Goal: Task Accomplishment & Management: Complete application form

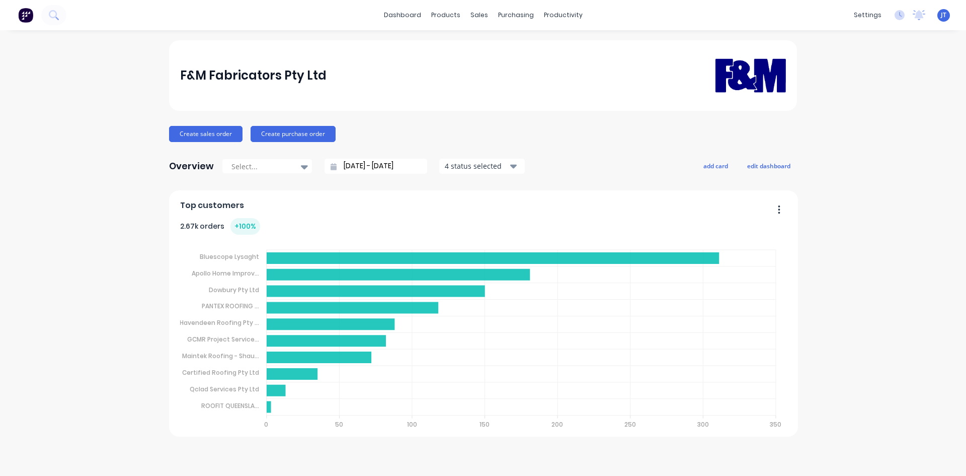
click at [944, 15] on span "JT" at bounding box center [944, 15] width 6 height 9
click at [923, 12] on icon at bounding box center [919, 15] width 13 height 10
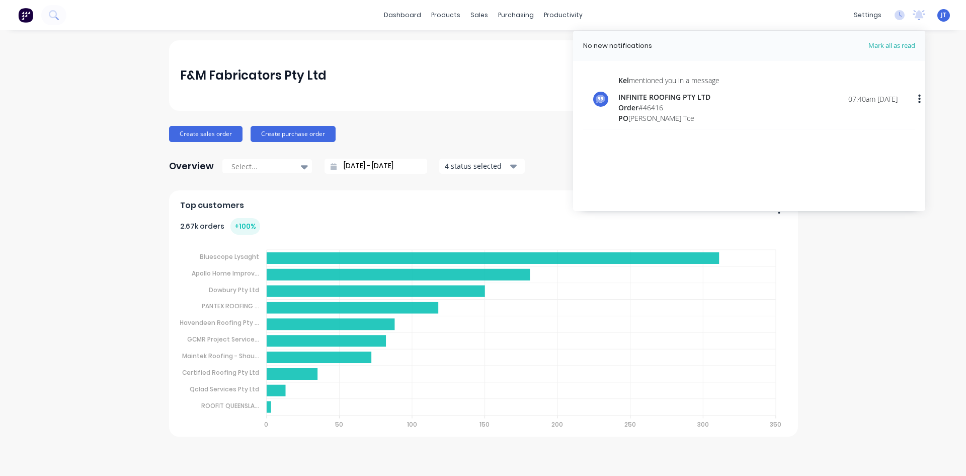
click at [918, 100] on button "button" at bounding box center [920, 99] width 24 height 18
click at [884, 127] on div "Mark as read" at bounding box center [868, 125] width 78 height 15
click at [893, 43] on header "No new notifications [PERSON_NAME] all as read" at bounding box center [749, 46] width 352 height 30
click at [893, 43] on span "Mark all as read" at bounding box center [874, 46] width 83 height 10
click at [897, 11] on icon at bounding box center [900, 15] width 10 height 10
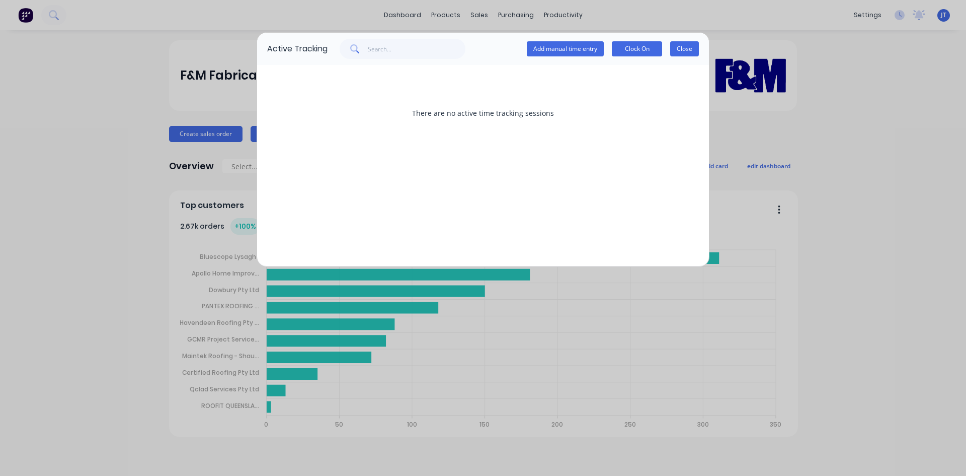
click at [678, 52] on button "Close" at bounding box center [684, 48] width 29 height 15
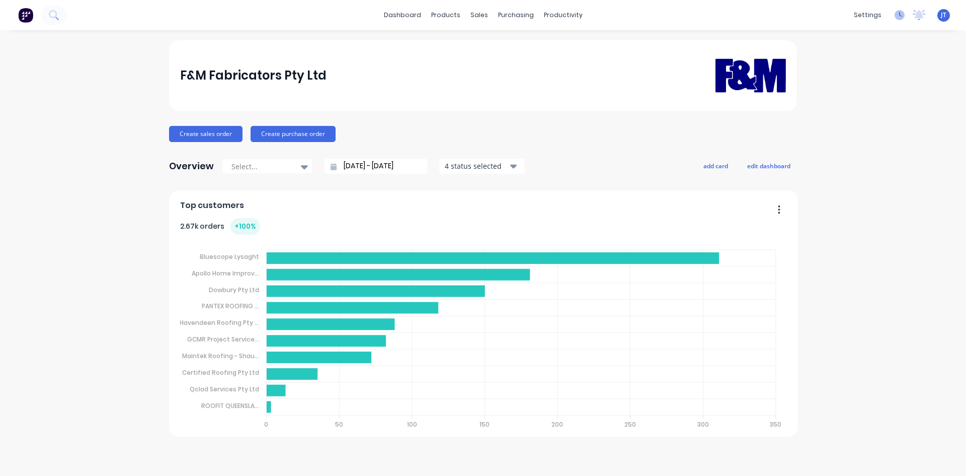
click at [898, 14] on icon at bounding box center [900, 15] width 10 height 10
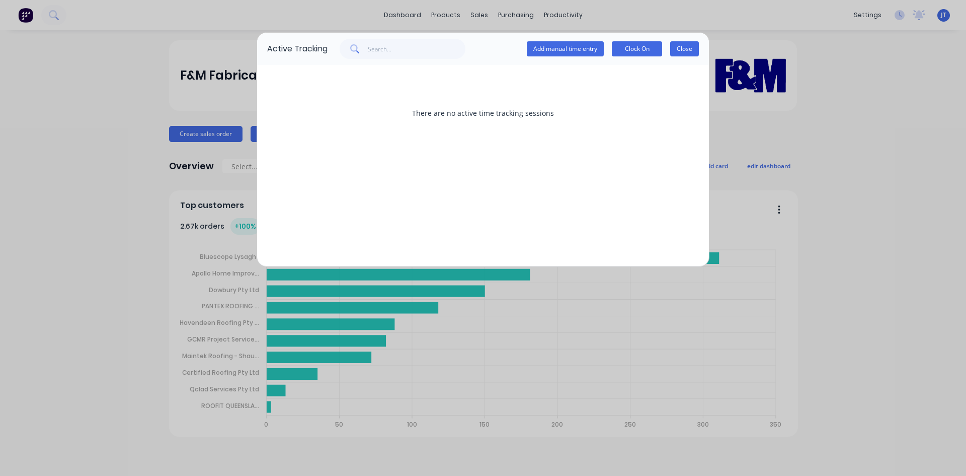
click at [680, 42] on button "Close" at bounding box center [684, 48] width 29 height 15
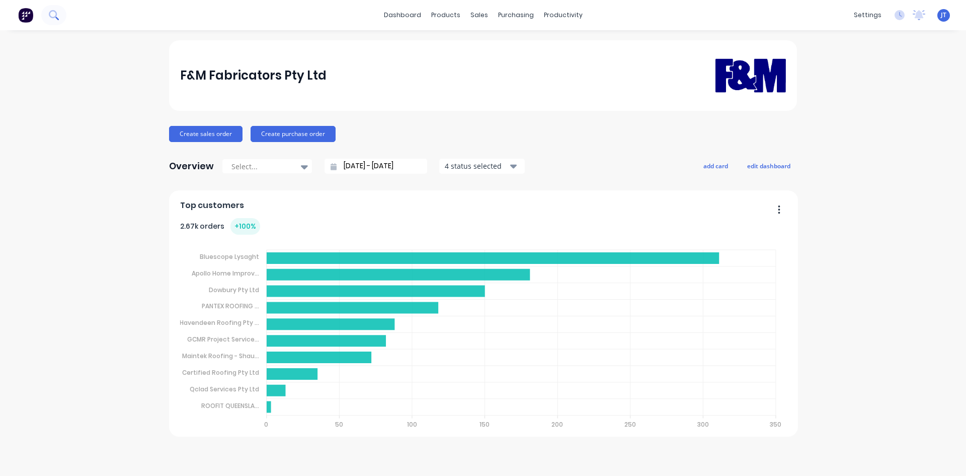
click at [61, 13] on button at bounding box center [53, 15] width 25 height 20
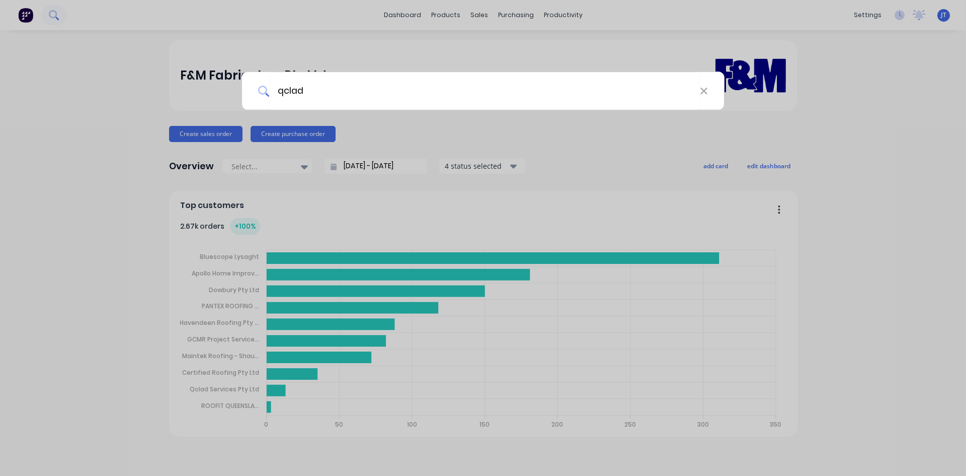
type input "qclad"
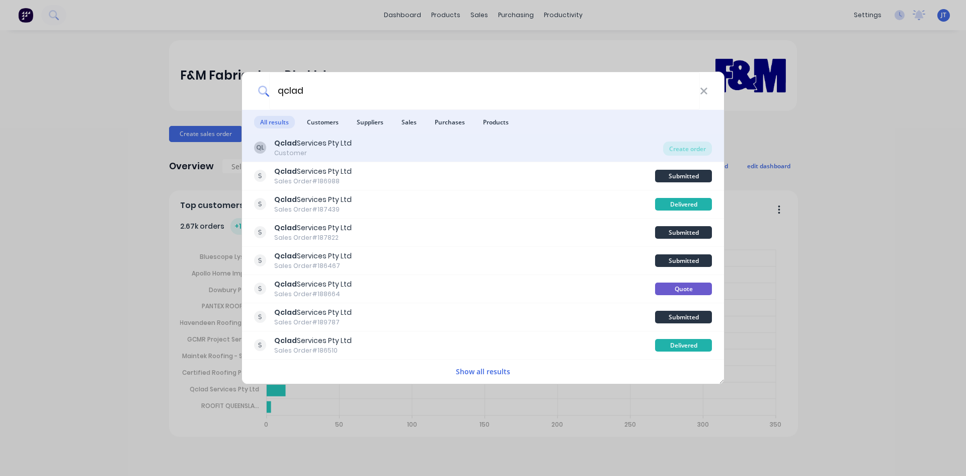
click at [460, 152] on div "QL Qclad Services Pty Ltd Customer" at bounding box center [458, 148] width 409 height 20
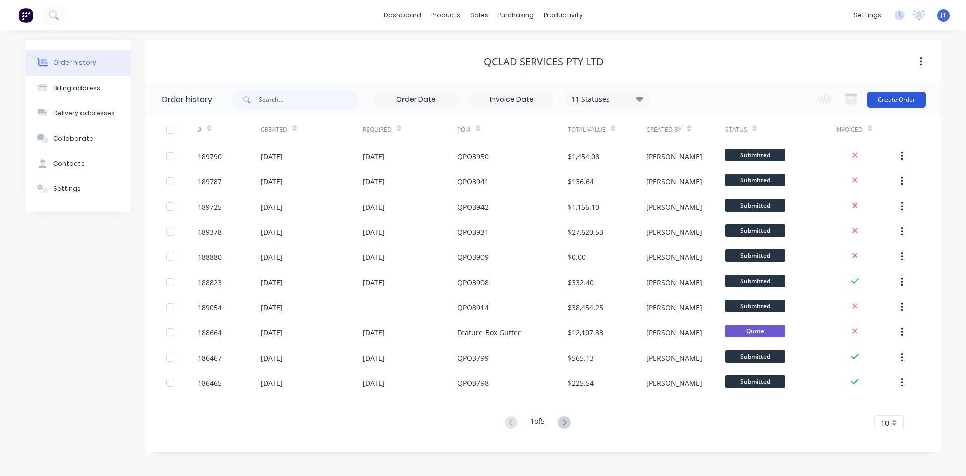
click at [897, 99] on button "Create Order" at bounding box center [897, 100] width 58 height 16
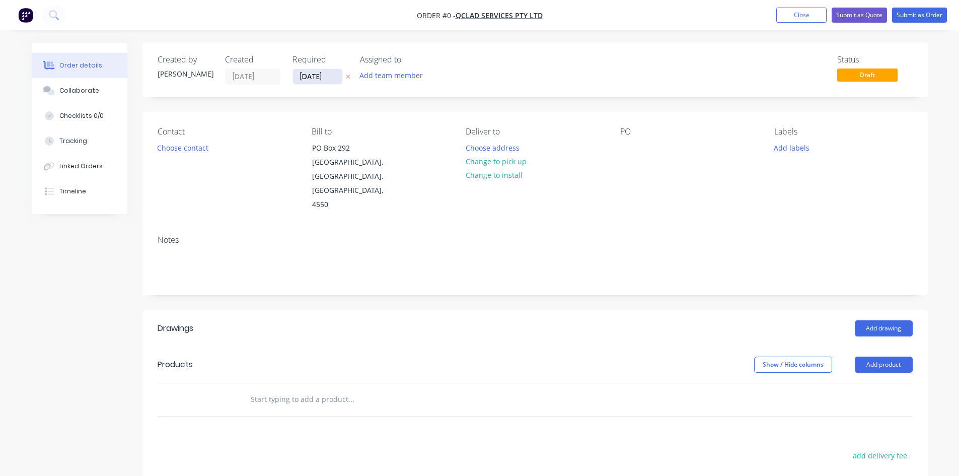
click at [312, 71] on input "[DATE]" at bounding box center [317, 76] width 49 height 15
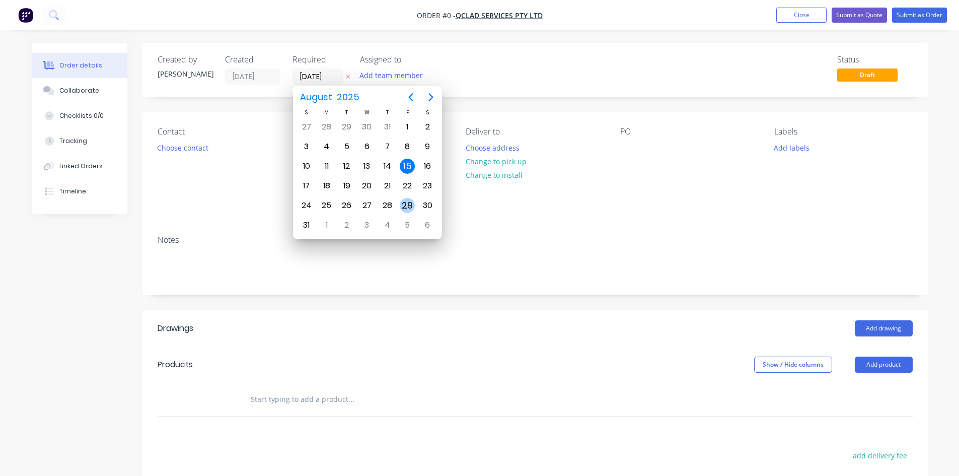
click at [403, 206] on div "29" at bounding box center [407, 205] width 15 height 15
type input "[DATE]"
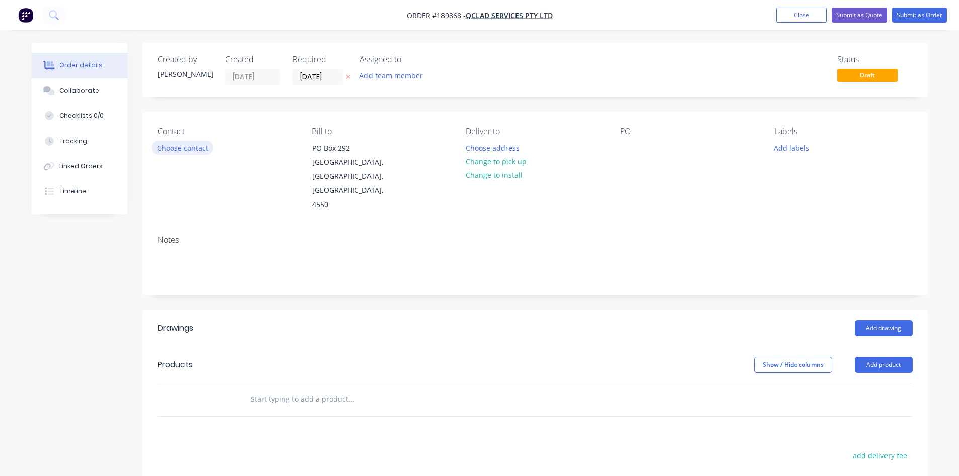
click at [207, 152] on button "Choose contact" at bounding box center [183, 147] width 62 height 14
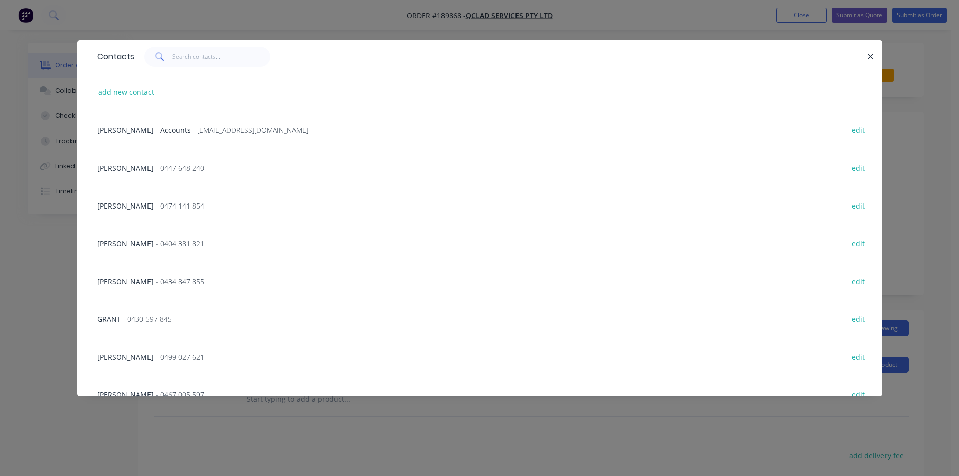
click at [156, 165] on span "- 0447 648 240" at bounding box center [180, 168] width 49 height 10
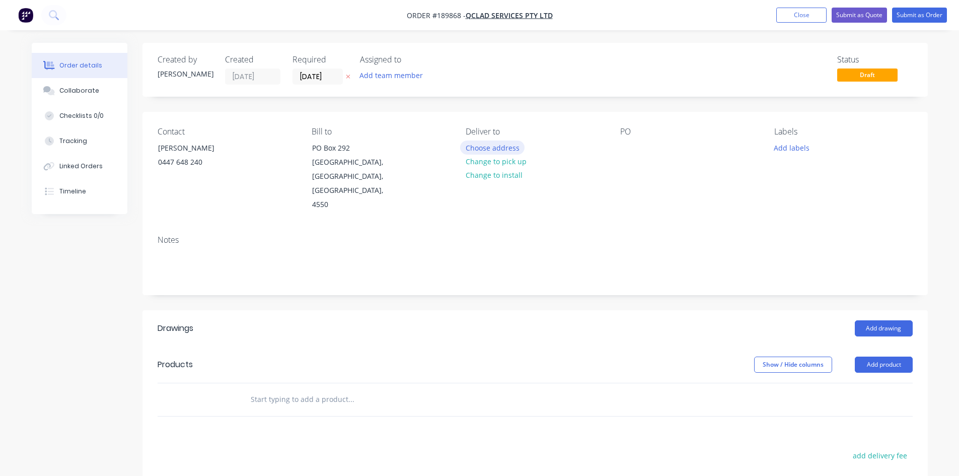
click at [499, 147] on button "Choose address" at bounding box center [492, 147] width 64 height 14
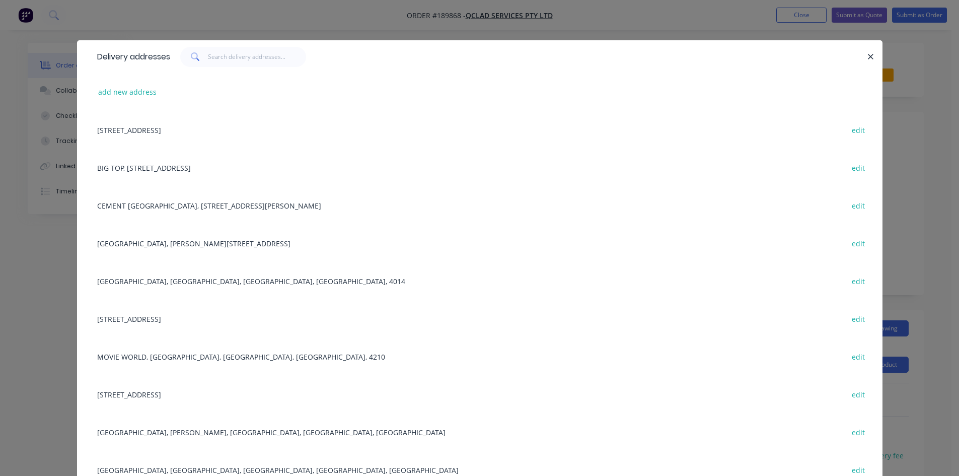
click at [234, 319] on div "[STREET_ADDRESS] edit" at bounding box center [479, 318] width 775 height 38
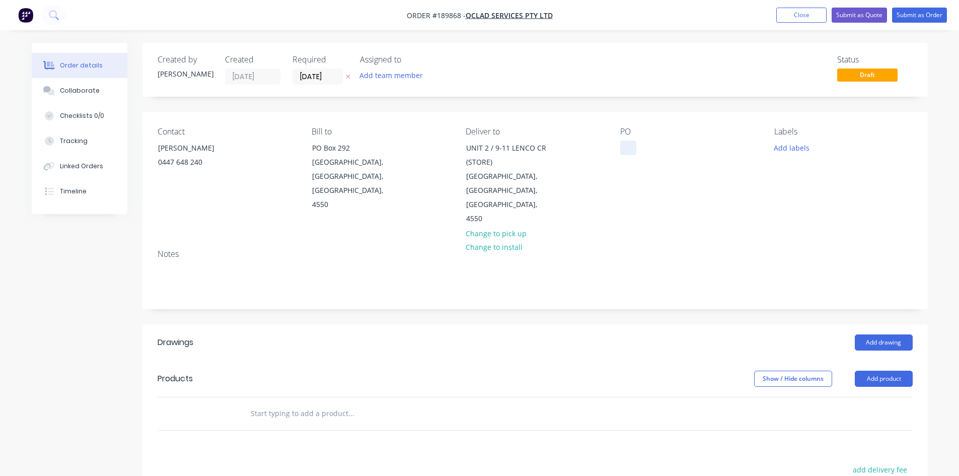
drag, startPoint x: 607, startPoint y: 151, endPoint x: 621, endPoint y: 149, distance: 14.7
click at [612, 151] on div "Contact [PERSON_NAME] [PHONE_NUMBER] Bill to [GEOGRAPHIC_DATA] Deliver to [STRE…" at bounding box center [534, 176] width 785 height 129
click at [621, 149] on div at bounding box center [628, 147] width 16 height 15
click at [693, 241] on div "Notes" at bounding box center [534, 274] width 785 height 67
click at [866, 334] on button "Add drawing" at bounding box center [884, 342] width 58 height 16
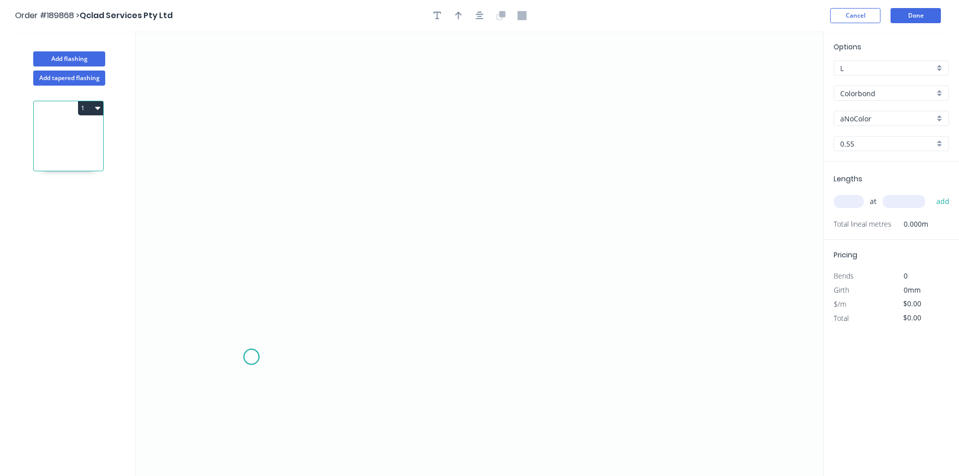
click at [251, 357] on icon "0" at bounding box center [479, 253] width 687 height 444
click at [259, 214] on icon "0" at bounding box center [479, 253] width 687 height 444
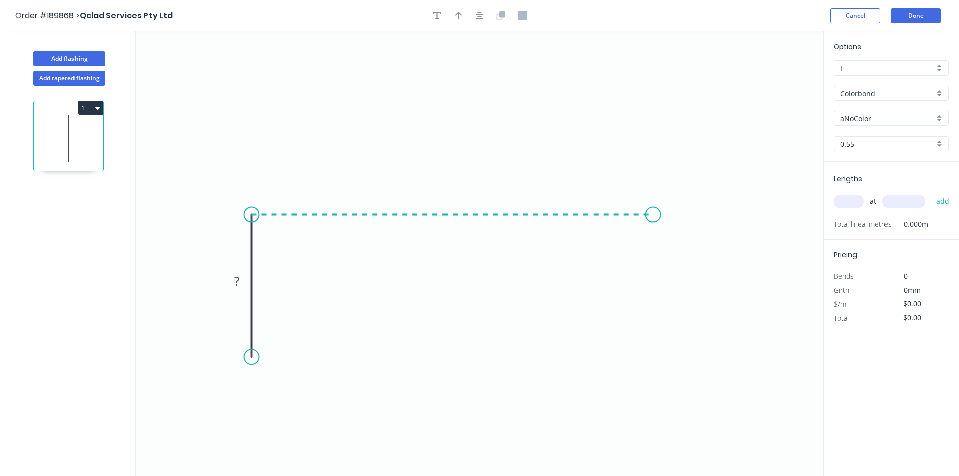
click at [653, 211] on icon "0 ?" at bounding box center [479, 253] width 687 height 444
click at [225, 277] on rect at bounding box center [236, 280] width 33 height 21
click at [231, 278] on rect at bounding box center [237, 281] width 20 height 14
type input "$4.84"
click at [848, 93] on input "Colorbond" at bounding box center [887, 93] width 94 height 11
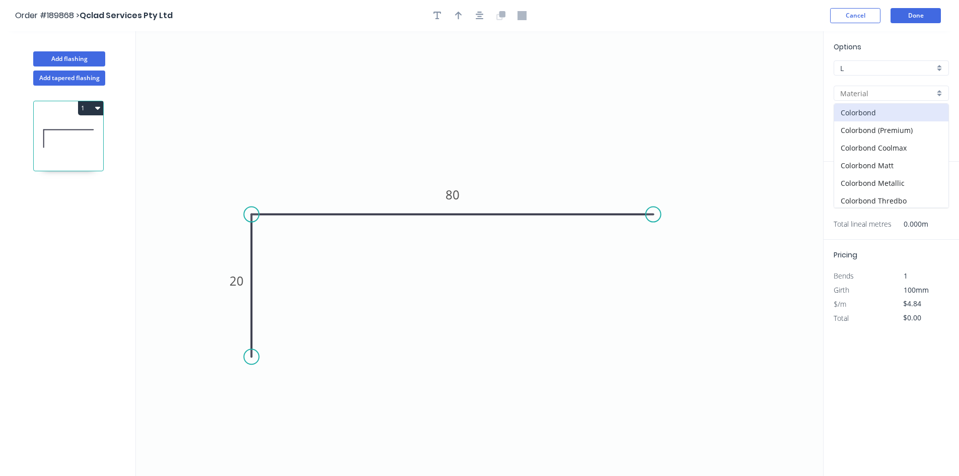
scroll to position [168, 0]
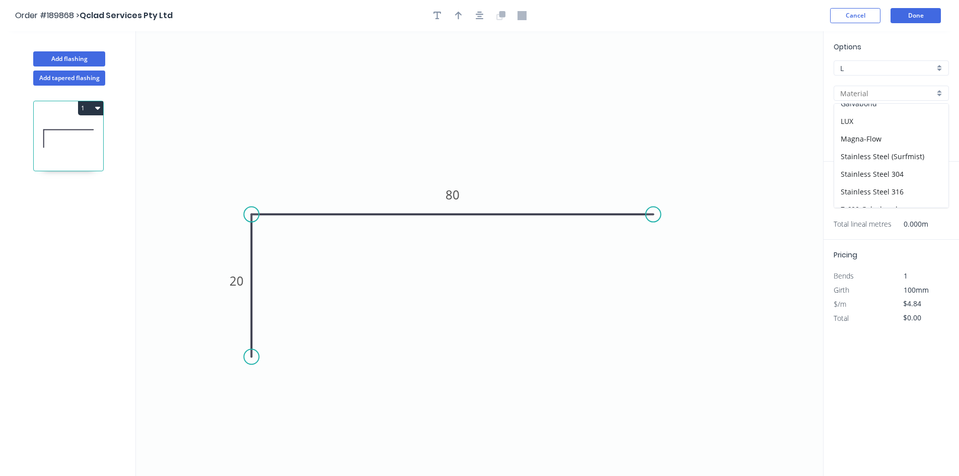
click at [880, 107] on div "Galvabond" at bounding box center [891, 104] width 114 height 18
type input "Galvabond"
type input "$4.96"
click at [860, 144] on input "0.55" at bounding box center [887, 143] width 94 height 11
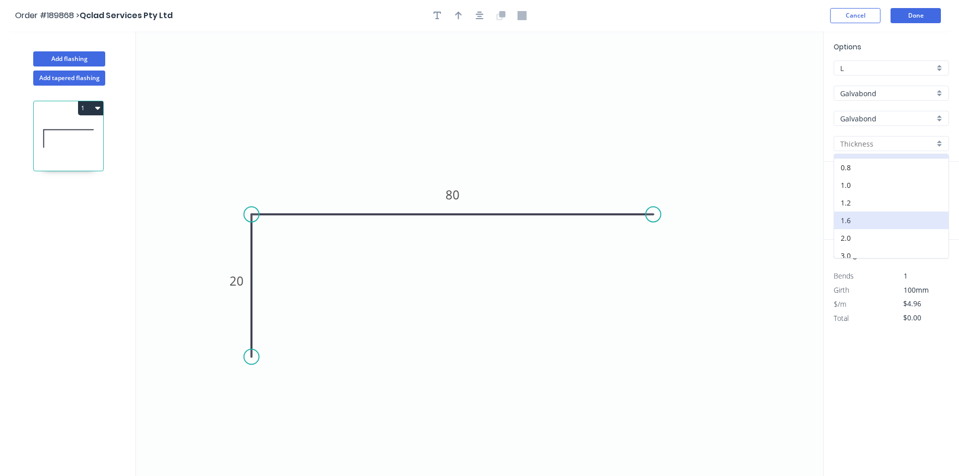
scroll to position [20, 0]
click at [859, 245] on div "3.0" at bounding box center [891, 249] width 114 height 18
type input "3.0"
type input "$16.20"
click at [857, 209] on div "at add" at bounding box center [892, 201] width 117 height 17
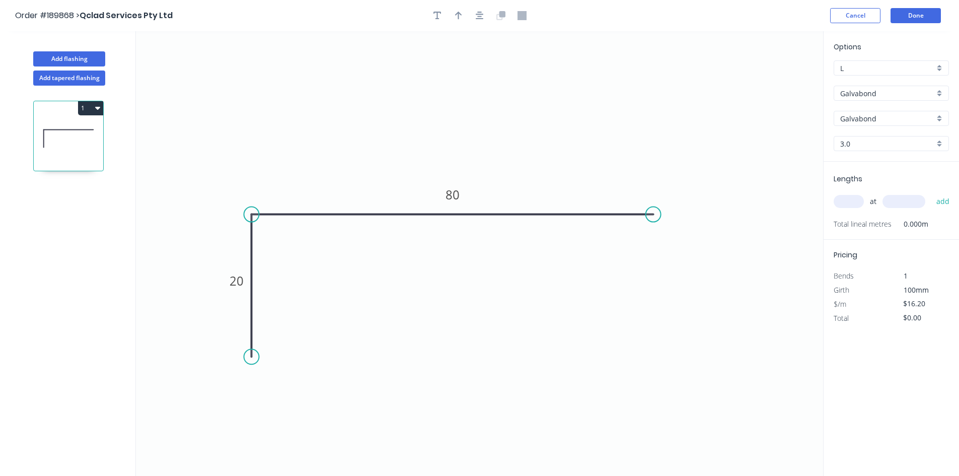
click at [852, 204] on input "text" at bounding box center [849, 201] width 30 height 13
type input "70"
type input "1200"
click at [931, 193] on button "add" at bounding box center [943, 201] width 24 height 17
type input "$1,360.80"
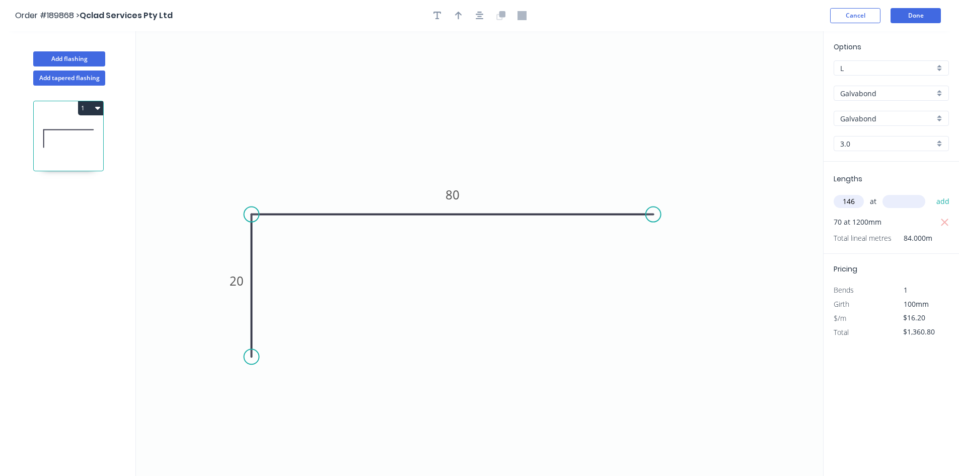
type input "146"
type input "700"
click at [931, 193] on button "add" at bounding box center [943, 201] width 24 height 17
type input "$3,726.00"
click at [433, 12] on icon "button" at bounding box center [437, 15] width 8 height 9
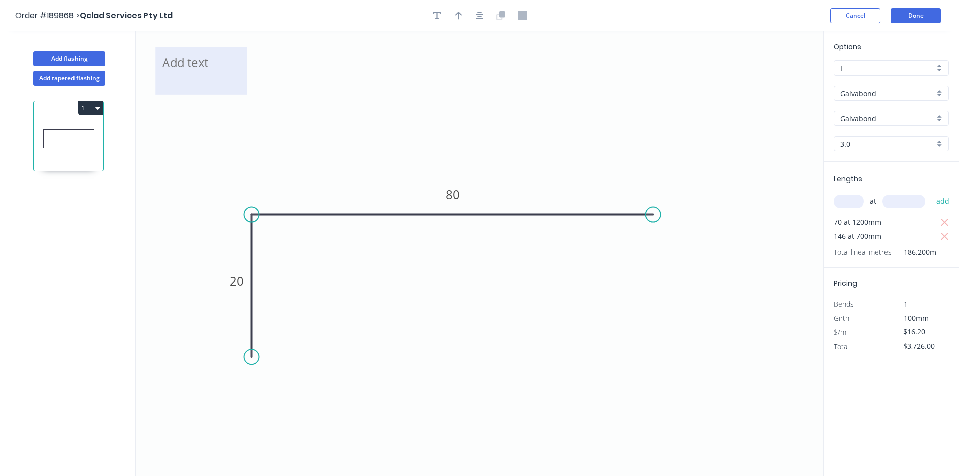
click at [189, 79] on textarea at bounding box center [201, 70] width 82 height 37
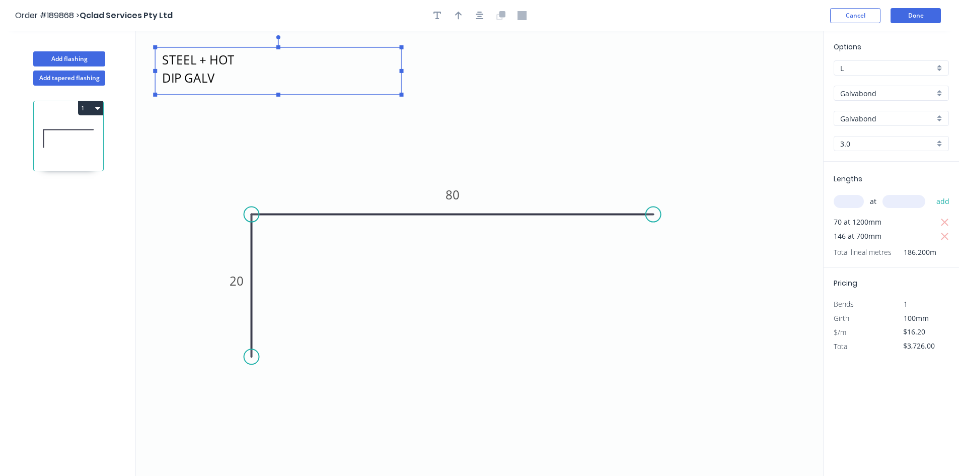
drag, startPoint x: 247, startPoint y: 70, endPoint x: 425, endPoint y: 67, distance: 178.2
click at [403, 67] on g at bounding box center [278, 65] width 250 height 61
click at [493, 112] on icon "3mm MILD STEEL + HOT DIP GALV 20 80" at bounding box center [479, 253] width 687 height 444
type textarea "3mm MILD STEEL + HOT DIP GALV"
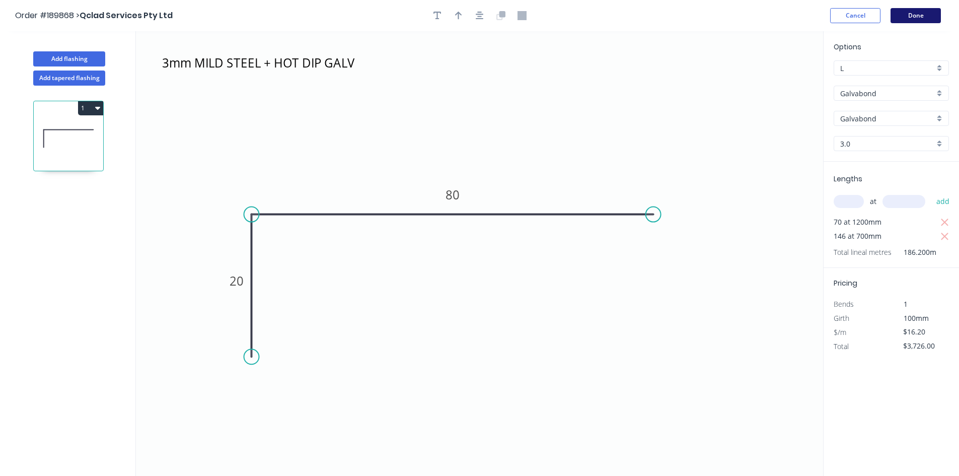
click at [936, 16] on button "Done" at bounding box center [915, 15] width 50 height 15
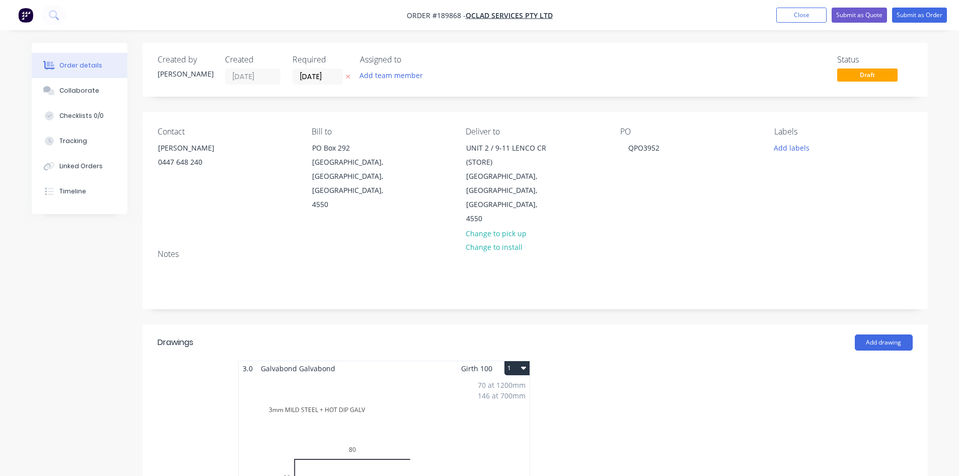
click at [518, 361] on button "1" at bounding box center [516, 368] width 25 height 14
click at [508, 385] on div "Use larger box size" at bounding box center [482, 392] width 78 height 15
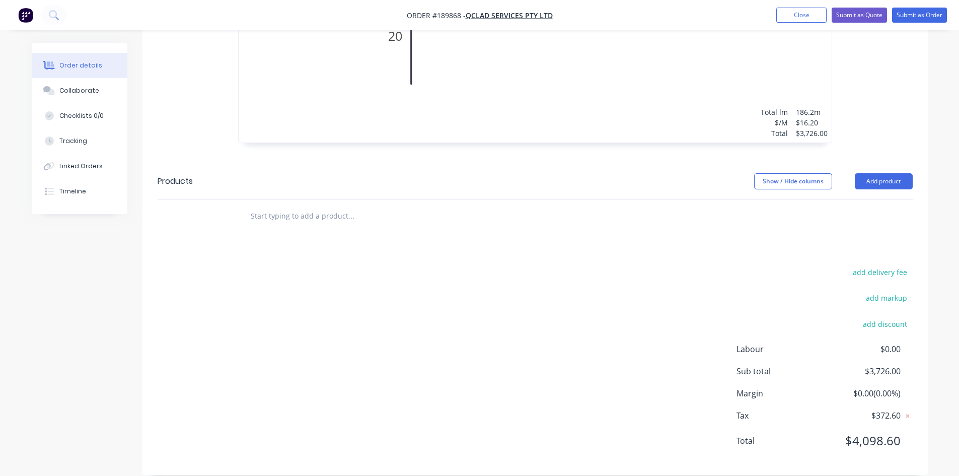
scroll to position [204, 0]
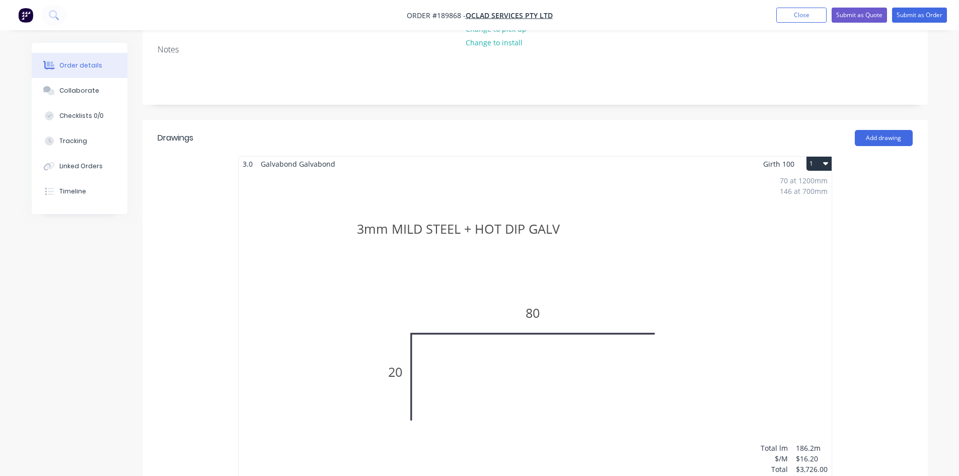
click at [909, 6] on nav "Order #189868 - Qclad Services Pty Ltd Add product Close Submit as Quote Submit…" at bounding box center [479, 15] width 959 height 30
click at [910, 12] on button "Submit as Order" at bounding box center [919, 15] width 55 height 15
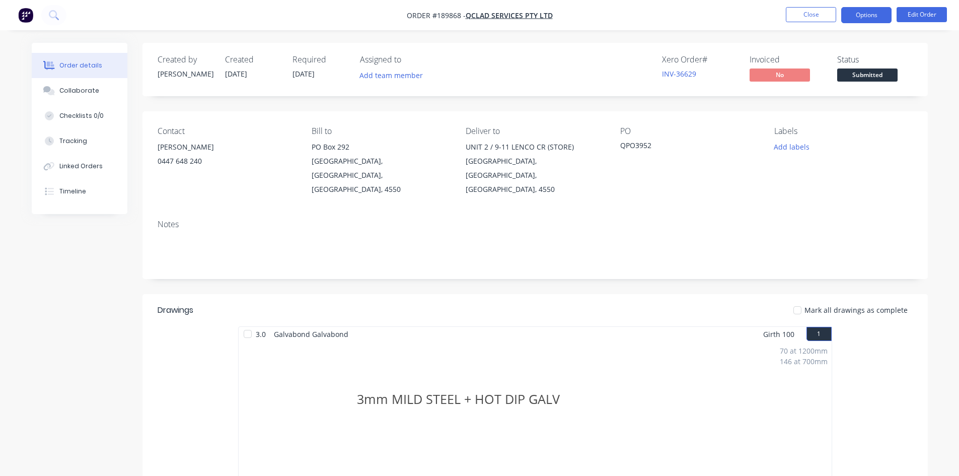
click at [871, 22] on button "Options" at bounding box center [866, 15] width 50 height 16
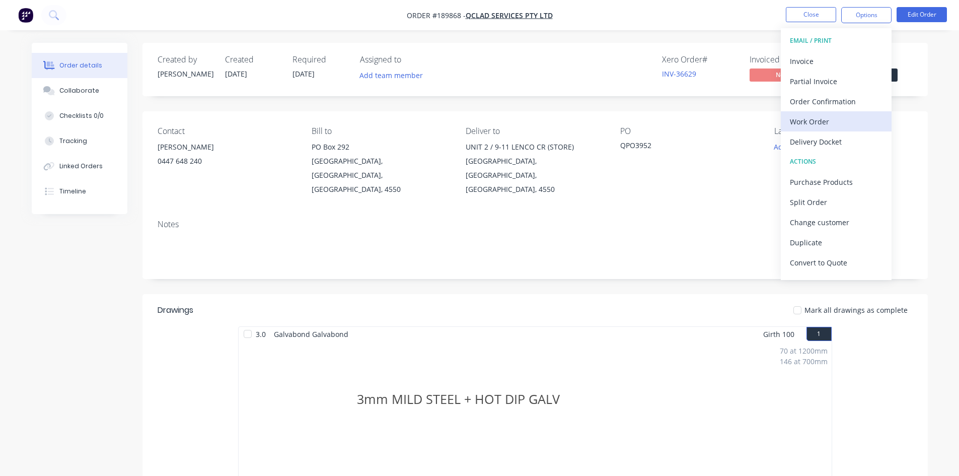
click at [829, 125] on div "Work Order" at bounding box center [836, 121] width 93 height 15
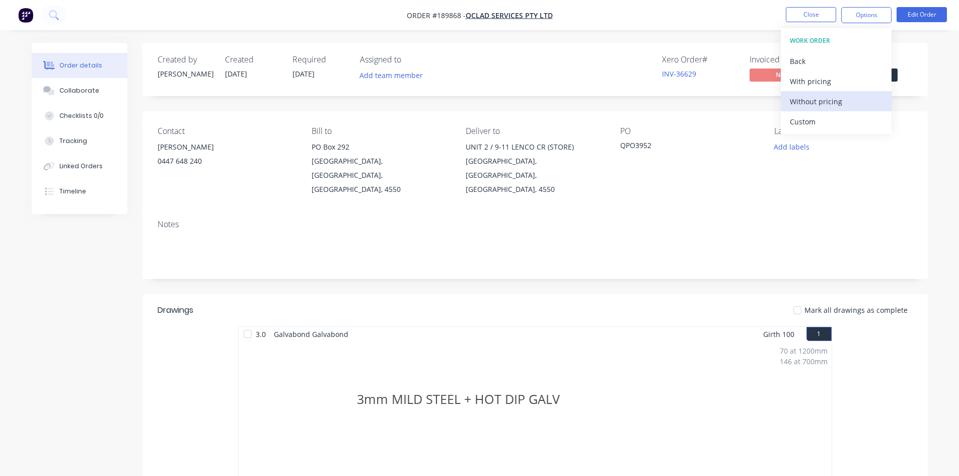
click at [827, 102] on div "Without pricing" at bounding box center [836, 101] width 93 height 15
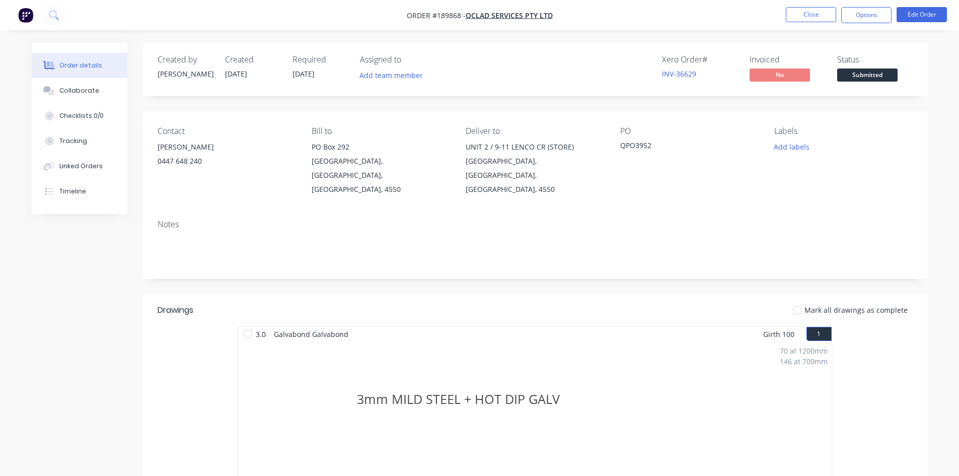
click at [94, 18] on nav "Order #189868 - Qclad Services Pty Ltd Close Options Edit Order" at bounding box center [479, 15] width 959 height 30
click at [58, 9] on button at bounding box center [53, 15] width 25 height 20
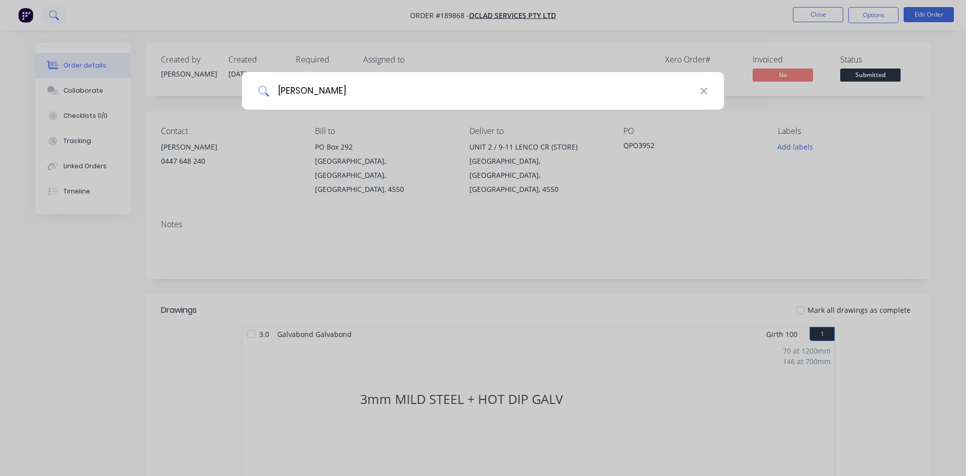
type input "[PERSON_NAME]"
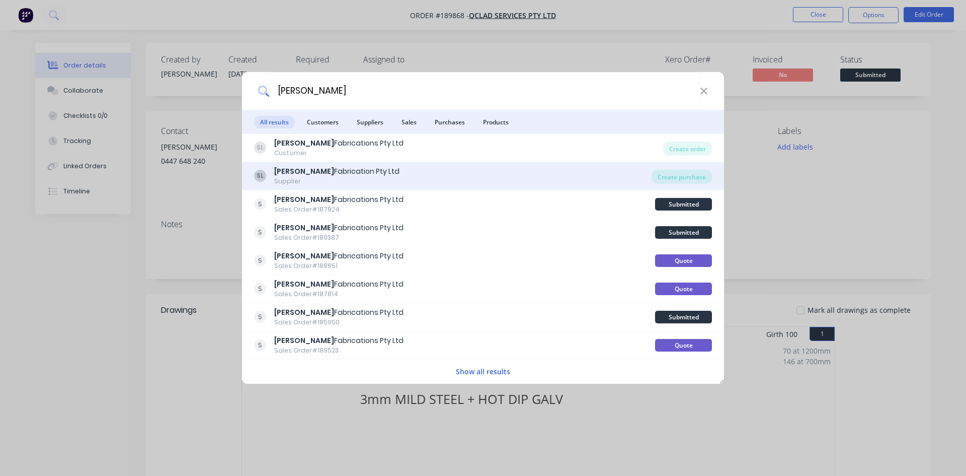
click at [466, 163] on div "[PERSON_NAME] Fabrication Pty Ltd Supplier Create purchase" at bounding box center [483, 176] width 482 height 28
click at [472, 185] on div "[PERSON_NAME] Fabrication Pty Ltd Supplier" at bounding box center [453, 176] width 398 height 20
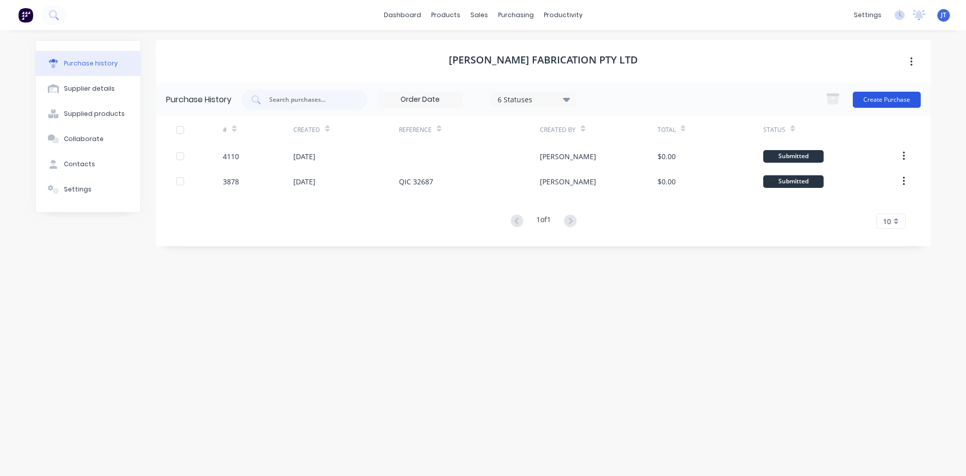
click at [873, 103] on button "Create Purchase" at bounding box center [887, 100] width 68 height 16
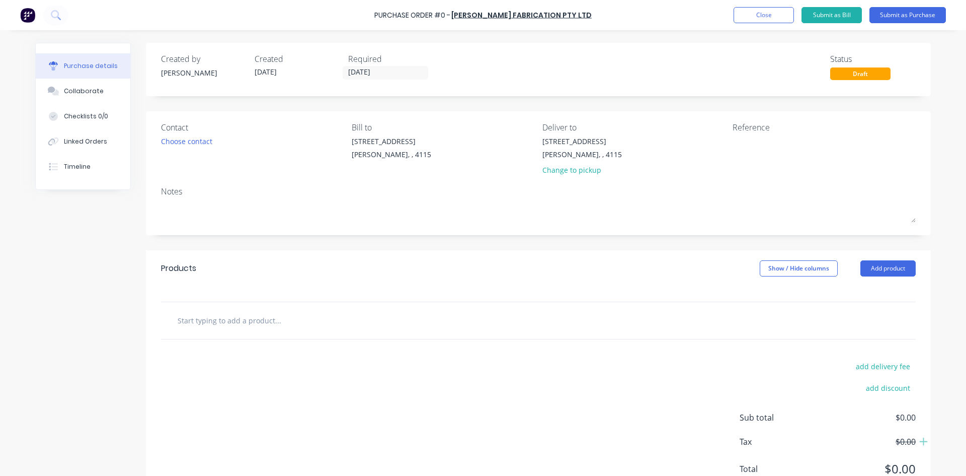
click at [263, 317] on input "text" at bounding box center [277, 320] width 201 height 20
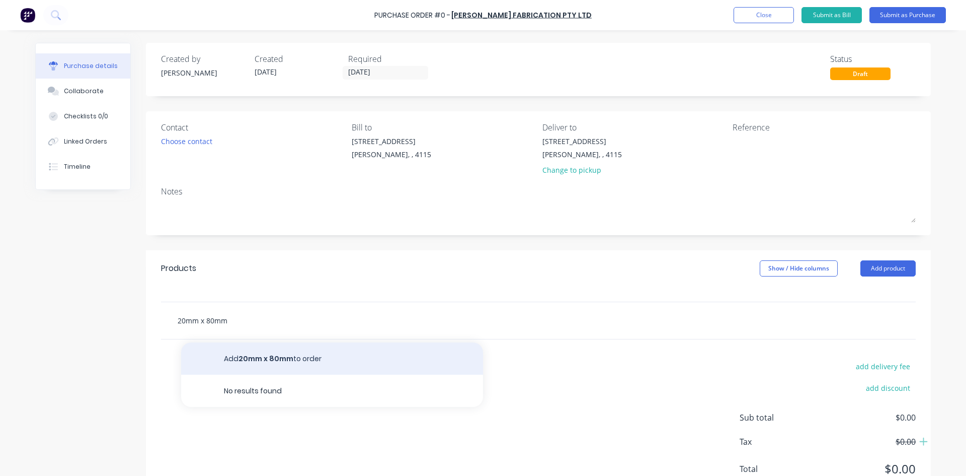
type input "20mm x 80mm"
click at [275, 348] on button "Add 20mm x 80mm to order" at bounding box center [332, 358] width 302 height 32
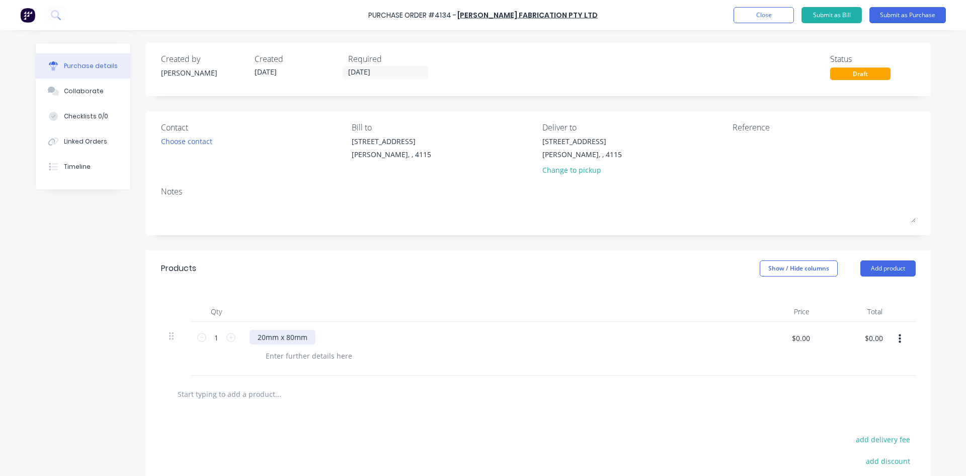
click at [306, 339] on div "20mm x 80mm" at bounding box center [283, 337] width 66 height 15
click at [208, 337] on input "1" at bounding box center [216, 337] width 20 height 15
type input "146"
click at [901, 343] on button "button" at bounding box center [900, 339] width 24 height 18
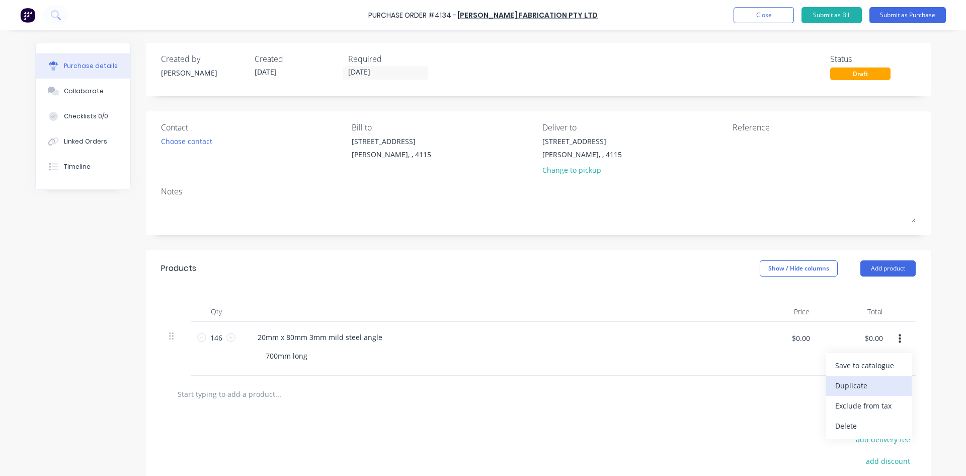
click at [867, 387] on button "Duplicate" at bounding box center [869, 385] width 86 height 20
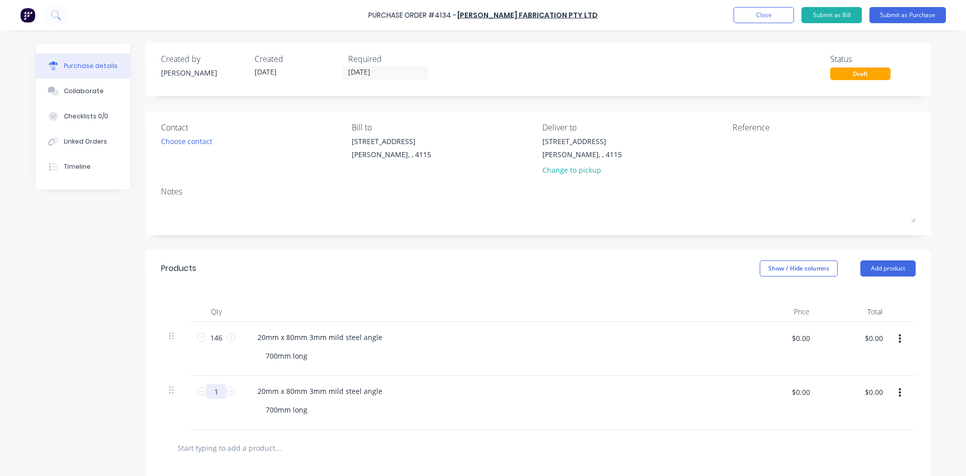
click at [213, 393] on input "1" at bounding box center [216, 391] width 20 height 15
type input "70"
click at [531, 351] on div "700mm long" at bounding box center [497, 355] width 479 height 15
click at [379, 338] on div "20mm x 80mm 3mm mild steel angle" at bounding box center [320, 337] width 141 height 15
click at [380, 391] on div "20mm x 80mm 3mm mild steel angle" at bounding box center [320, 391] width 141 height 15
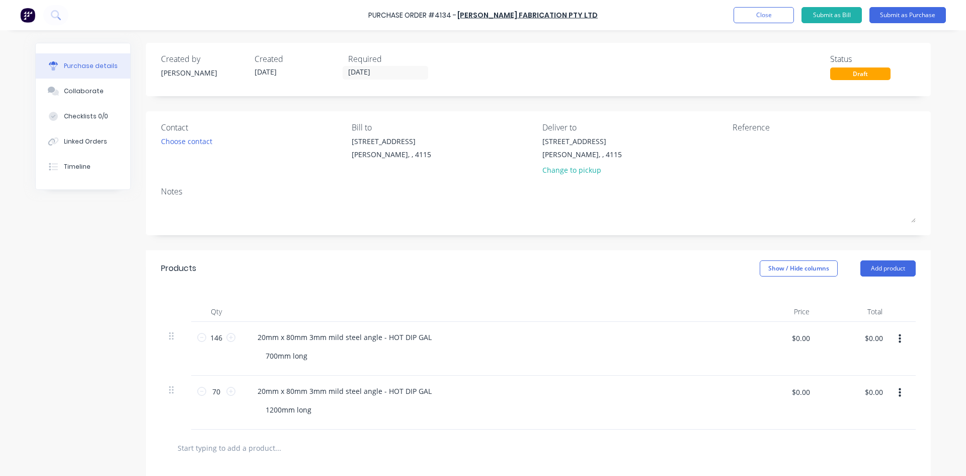
click at [685, 274] on div "Products Show / Hide columns Add product" at bounding box center [538, 268] width 785 height 36
click at [894, 15] on button "Submit as Purchase" at bounding box center [908, 15] width 77 height 16
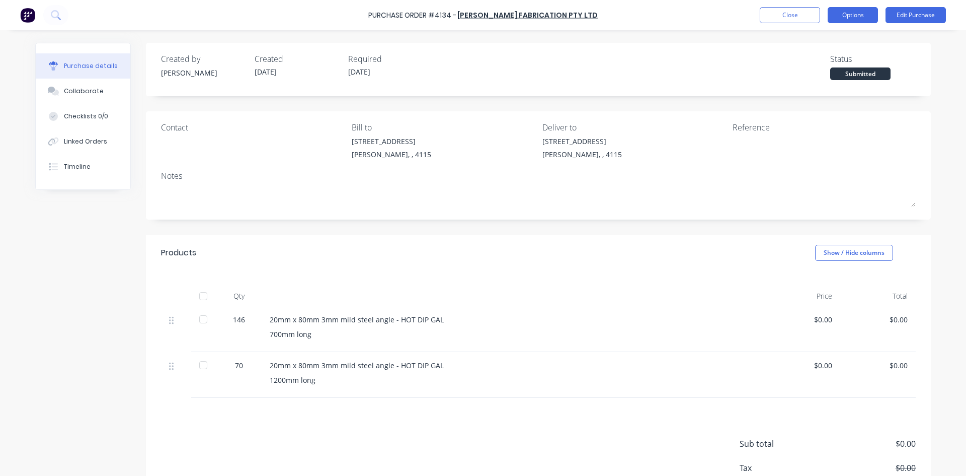
click at [833, 17] on button "Options" at bounding box center [853, 15] width 50 height 16
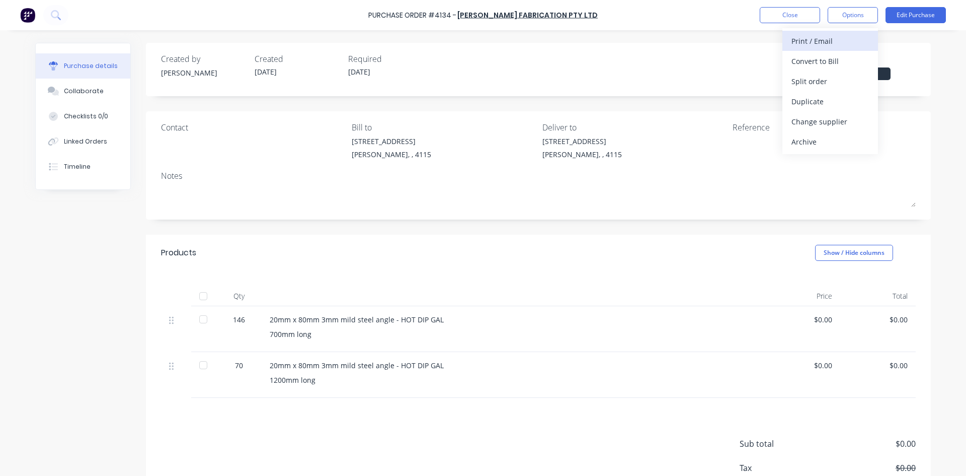
click at [822, 41] on div "Print / Email" at bounding box center [831, 41] width 78 height 15
click at [824, 85] on div "Without pricing" at bounding box center [831, 81] width 78 height 15
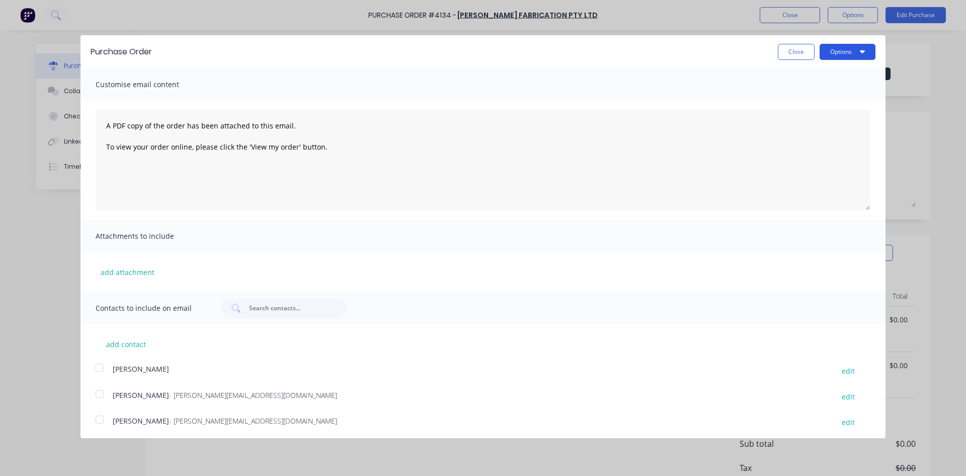
click at [832, 52] on button "Options" at bounding box center [848, 52] width 56 height 16
click at [822, 78] on div "Print" at bounding box center [828, 77] width 78 height 15
click at [778, 52] on button "Close" at bounding box center [796, 52] width 37 height 16
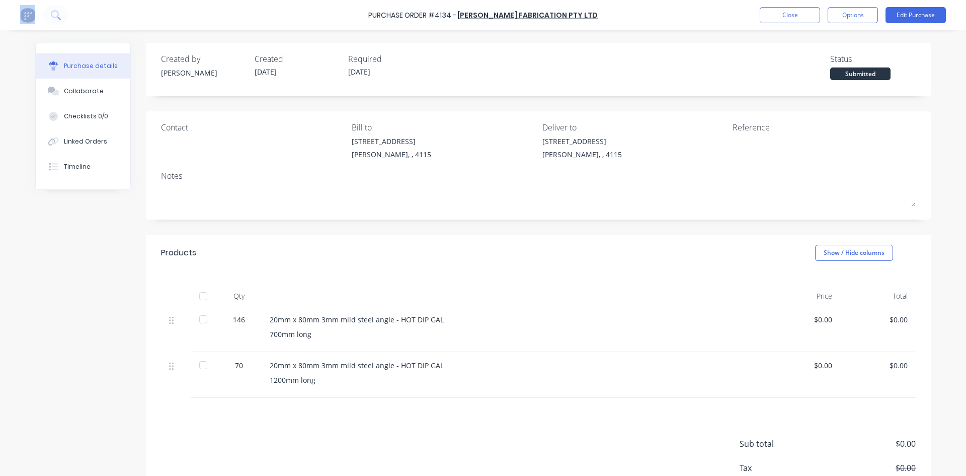
click at [37, 17] on div at bounding box center [44, 15] width 48 height 20
click at [36, 17] on div at bounding box center [44, 15] width 48 height 20
click at [32, 17] on img at bounding box center [27, 15] width 15 height 15
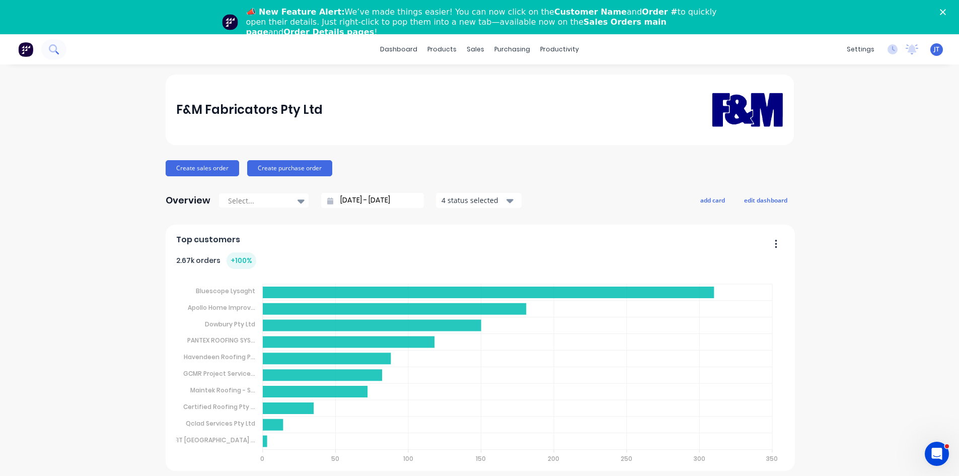
click at [53, 46] on icon at bounding box center [54, 49] width 10 height 10
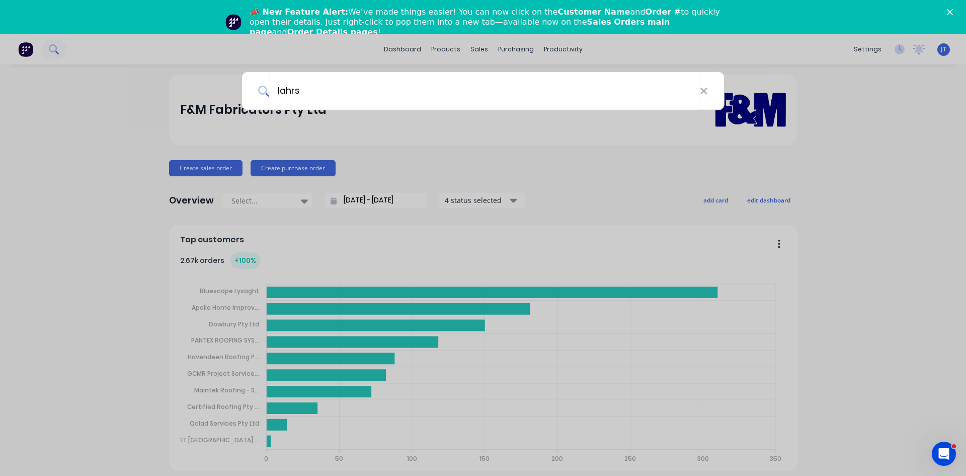
type input "lahrs"
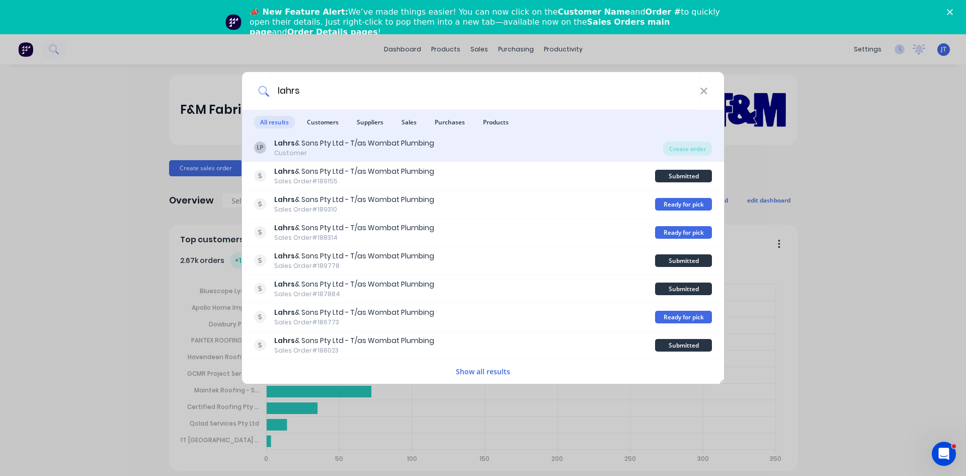
click at [432, 153] on div "[PERSON_NAME] & Sons Pty Ltd - T/as Wombat Plumbing Customer" at bounding box center [458, 148] width 409 height 20
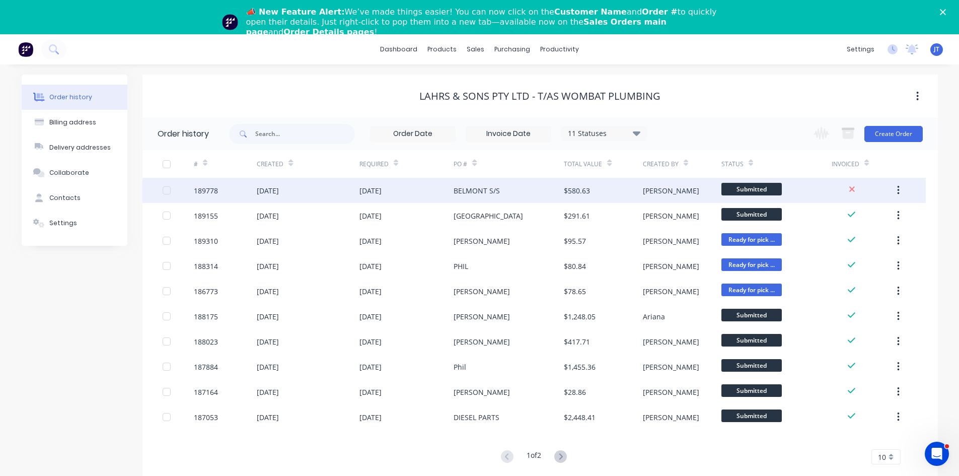
click at [554, 195] on div "BELMONT S/S" at bounding box center [509, 190] width 110 height 25
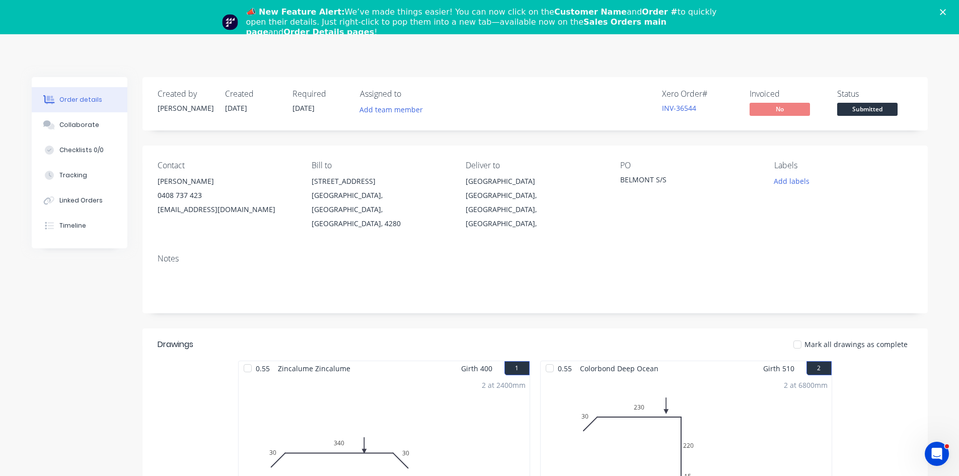
click at [950, 8] on div "📣 New Feature Alert: We’ve made things easier! You can now click on the Custome…" at bounding box center [479, 22] width 959 height 36
click at [946, 10] on icon "Close" at bounding box center [943, 12] width 6 height 6
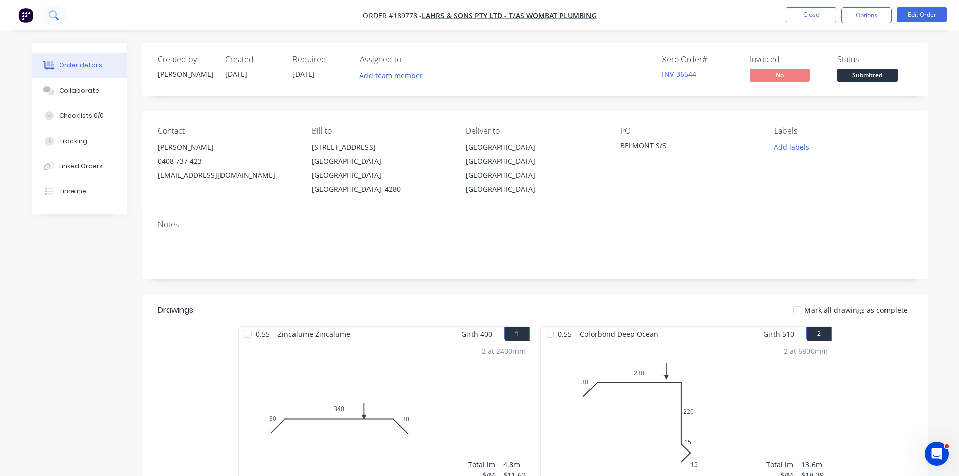
click at [43, 15] on button at bounding box center [53, 15] width 25 height 20
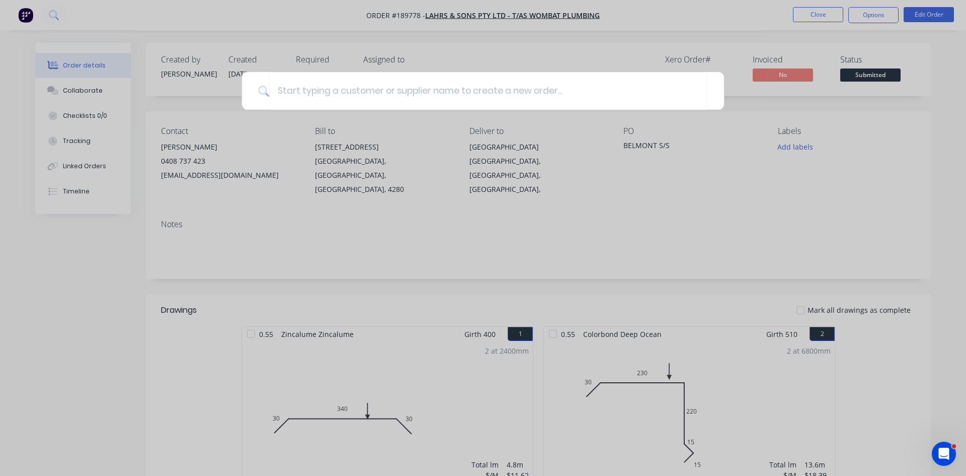
click at [31, 17] on div at bounding box center [483, 238] width 966 height 476
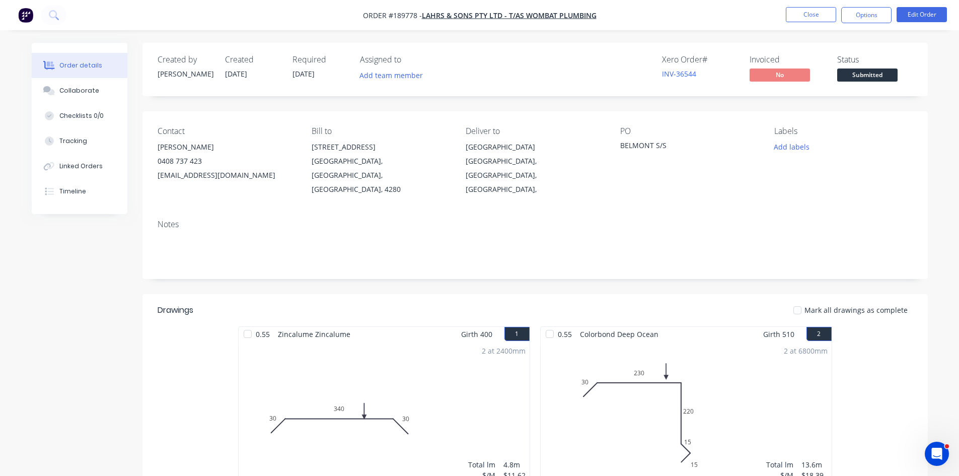
click at [23, 17] on img "button" at bounding box center [25, 15] width 15 height 15
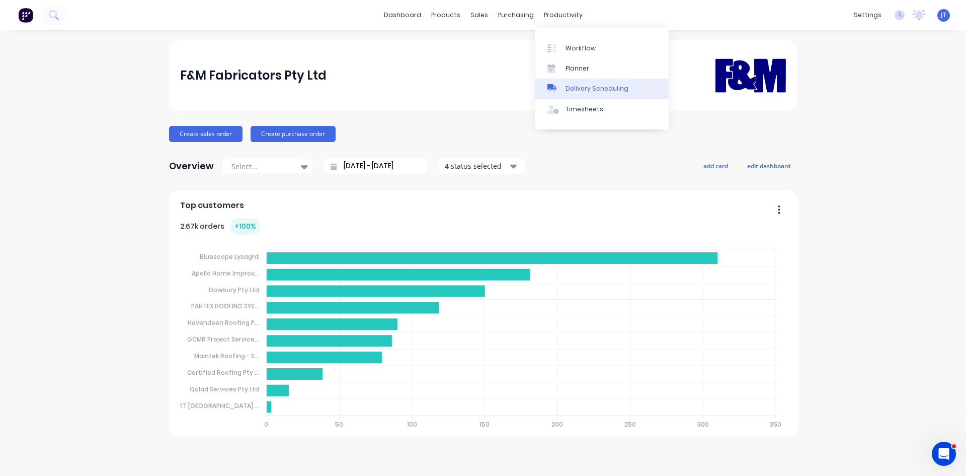
click at [589, 89] on div "Delivery Scheduling" at bounding box center [597, 88] width 63 height 9
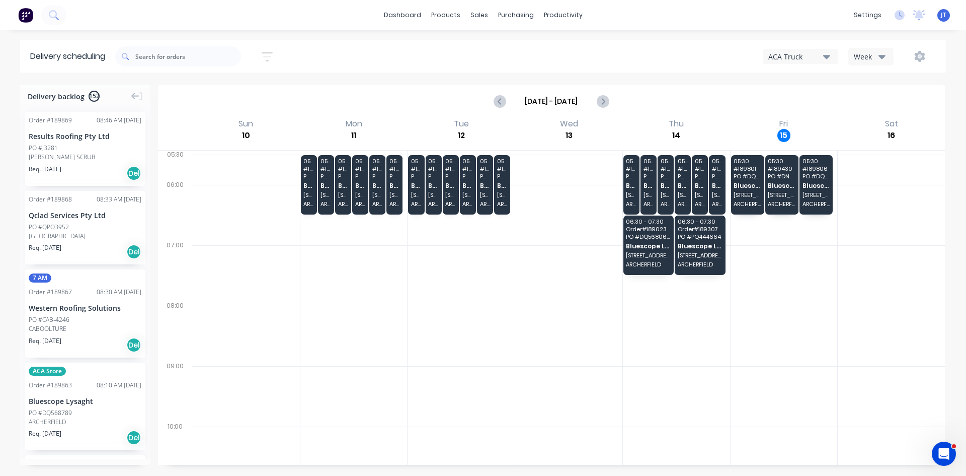
click at [866, 53] on div "Week" at bounding box center [868, 56] width 29 height 11
click at [877, 103] on div "Vehicle" at bounding box center [899, 103] width 100 height 20
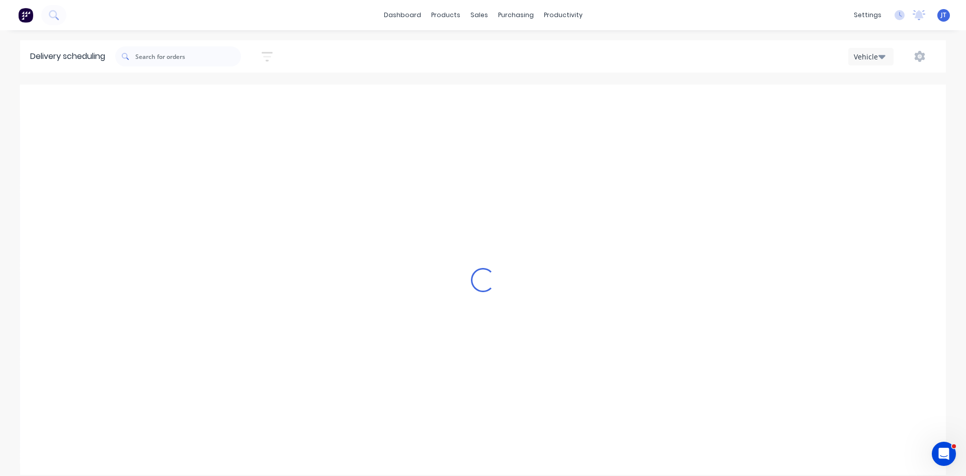
scroll to position [0, 1]
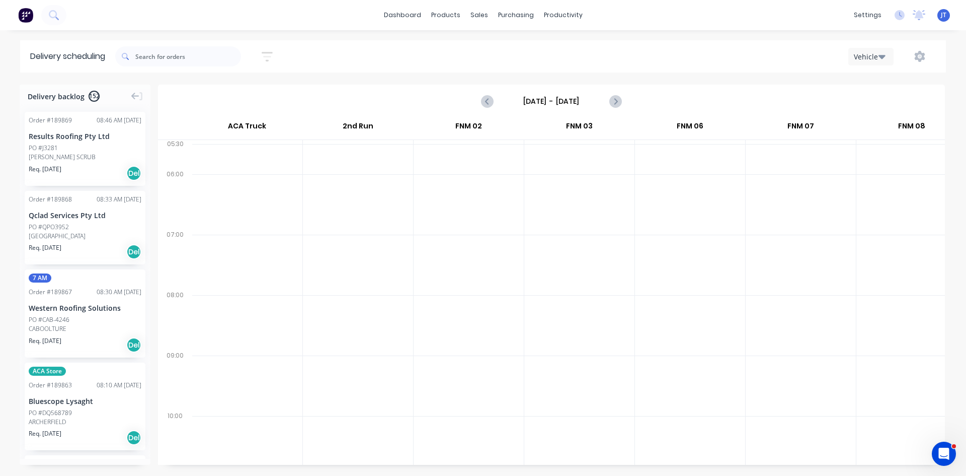
click at [546, 106] on input "[DATE] - [DATE]" at bounding box center [552, 101] width 100 height 15
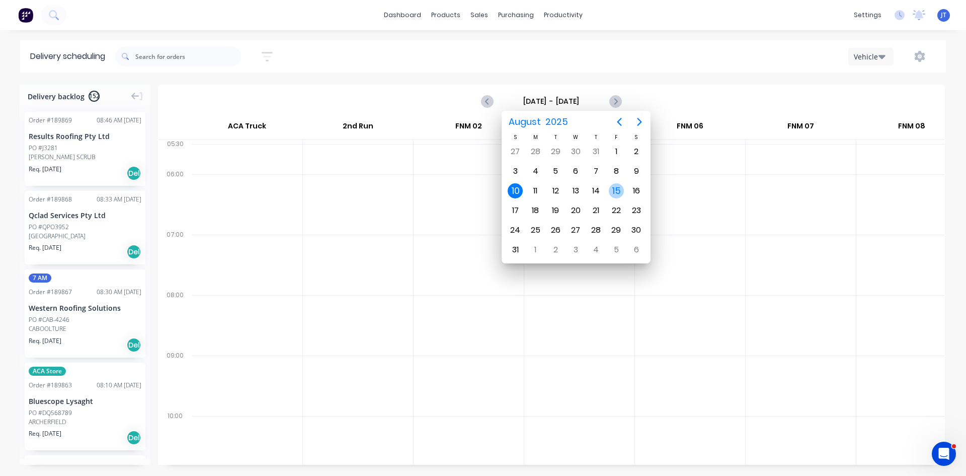
click at [612, 192] on div "15" at bounding box center [616, 190] width 15 height 15
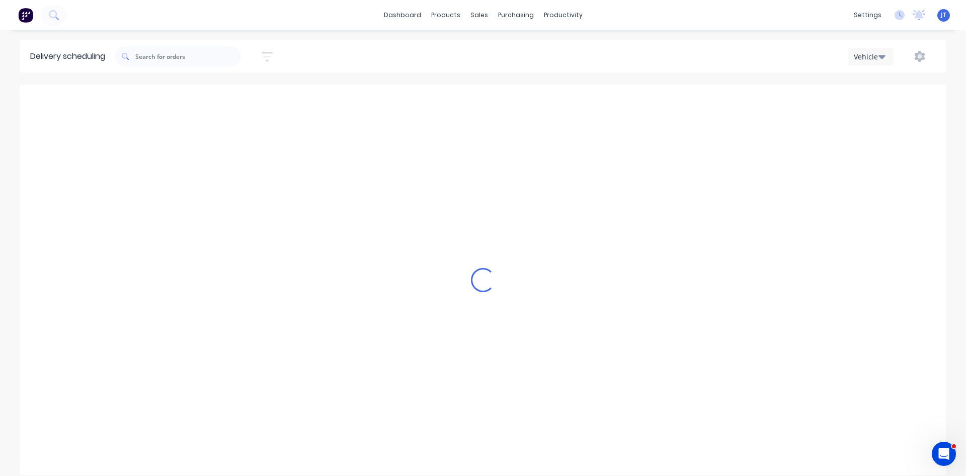
type input "[DATE] - [DATE]"
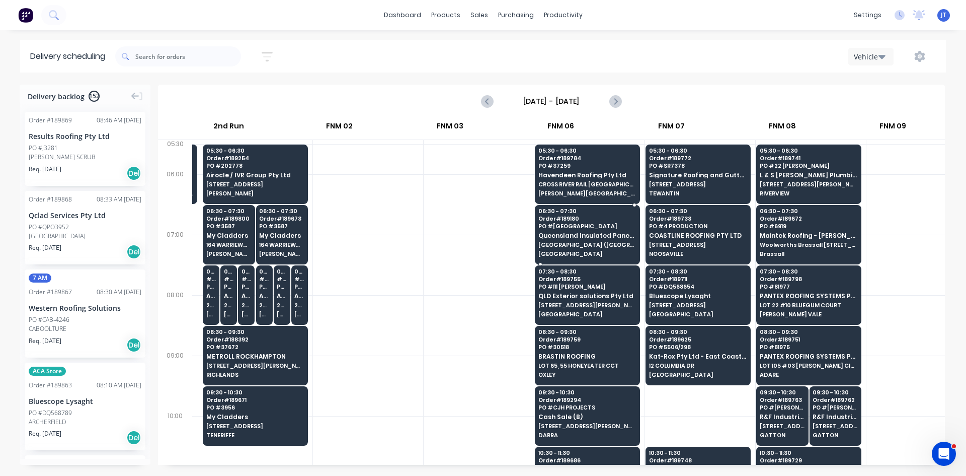
scroll to position [0, 0]
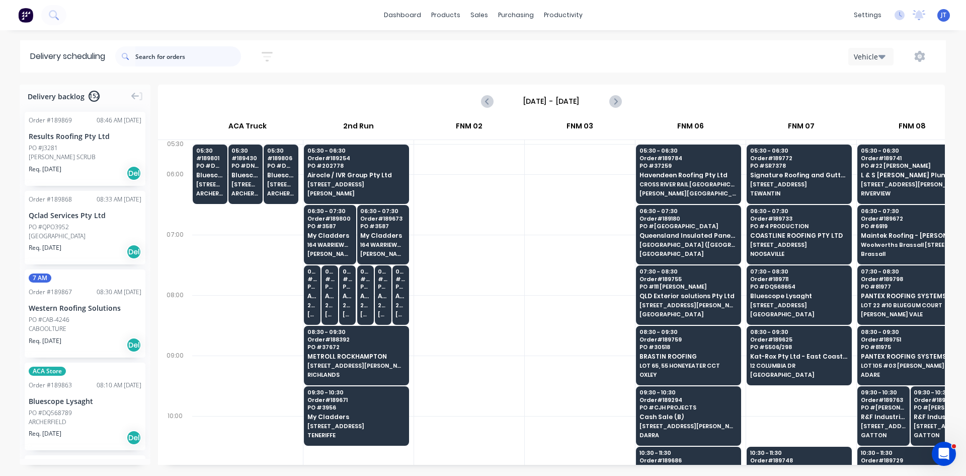
click at [195, 59] on input "text" at bounding box center [188, 56] width 106 height 20
type input "belmont"
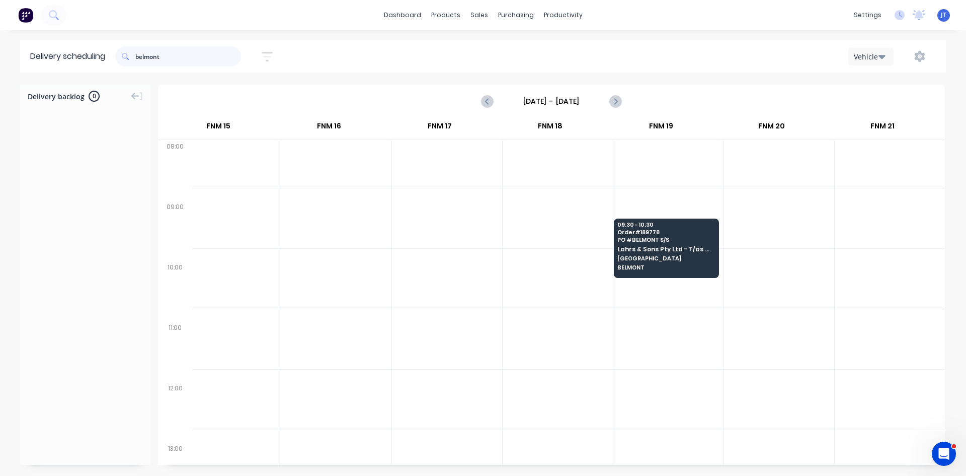
scroll to position [0, 1358]
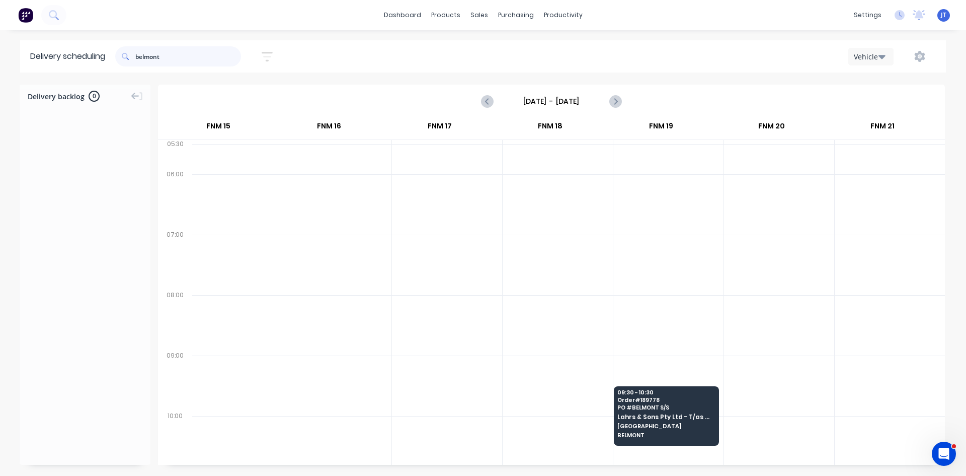
drag, startPoint x: 197, startPoint y: 54, endPoint x: 85, endPoint y: 41, distance: 113.4
click at [85, 41] on header "Delivery scheduling belmont Sort by Most recent Created date Required date Orde…" at bounding box center [483, 56] width 926 height 32
click at [358, 79] on div "Delivery scheduling Sort by Most recent Created date Required date Order number…" at bounding box center [483, 257] width 966 height 435
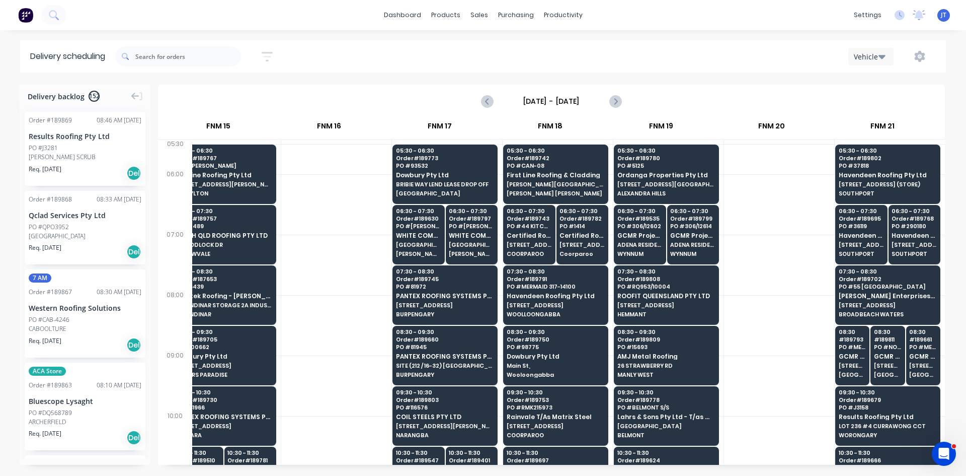
click at [33, 18] on img at bounding box center [25, 15] width 15 height 15
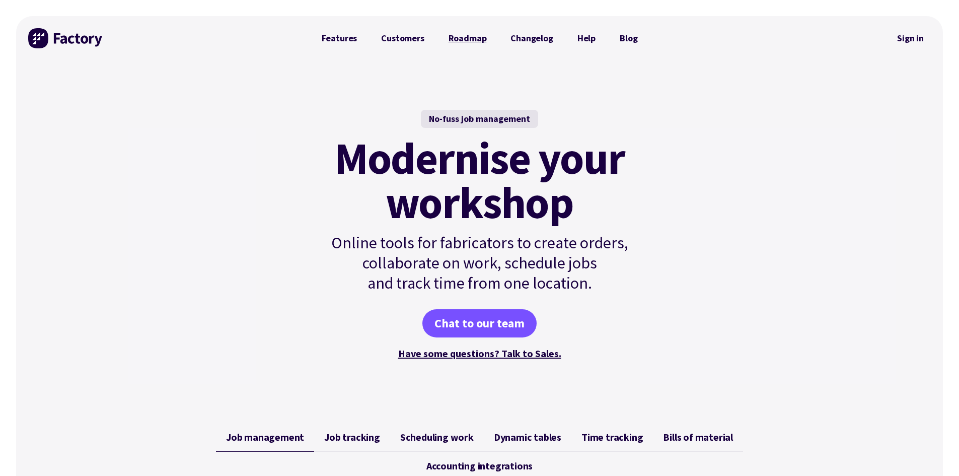
click at [470, 38] on link "Roadmap" at bounding box center [467, 38] width 62 height 20
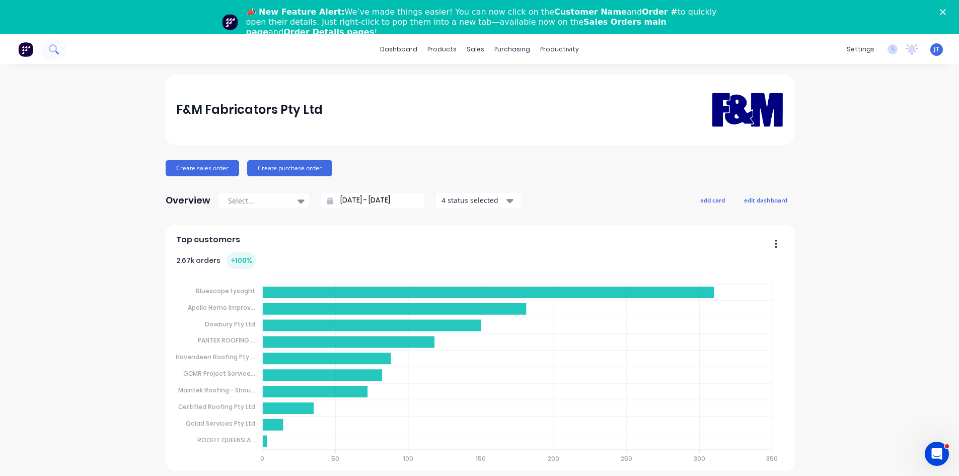
click at [54, 47] on icon at bounding box center [54, 49] width 10 height 10
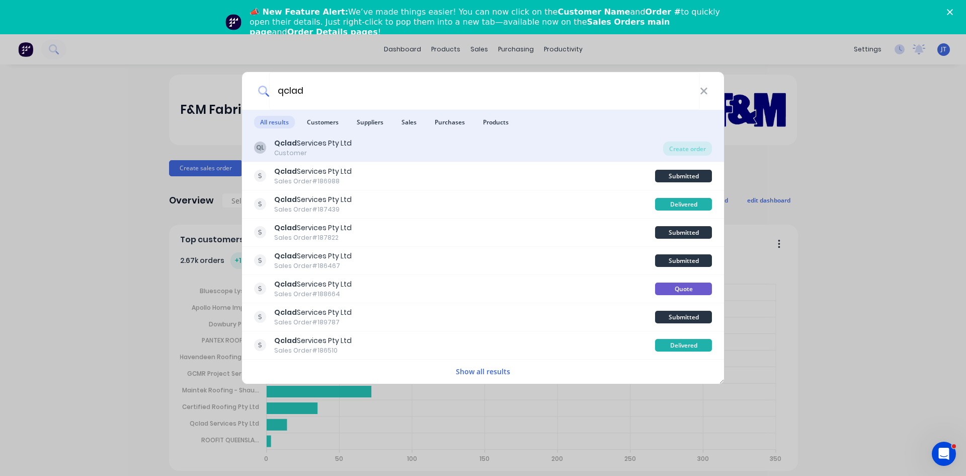
type input "qclad"
click at [575, 143] on div "QL Qclad Services Pty Ltd Customer" at bounding box center [458, 148] width 409 height 20
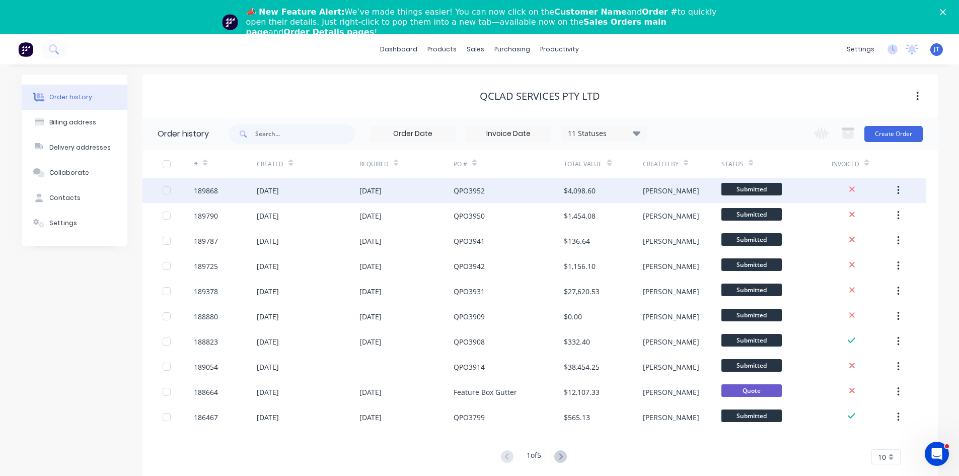
click at [586, 194] on div "$4,098.60" at bounding box center [580, 190] width 32 height 11
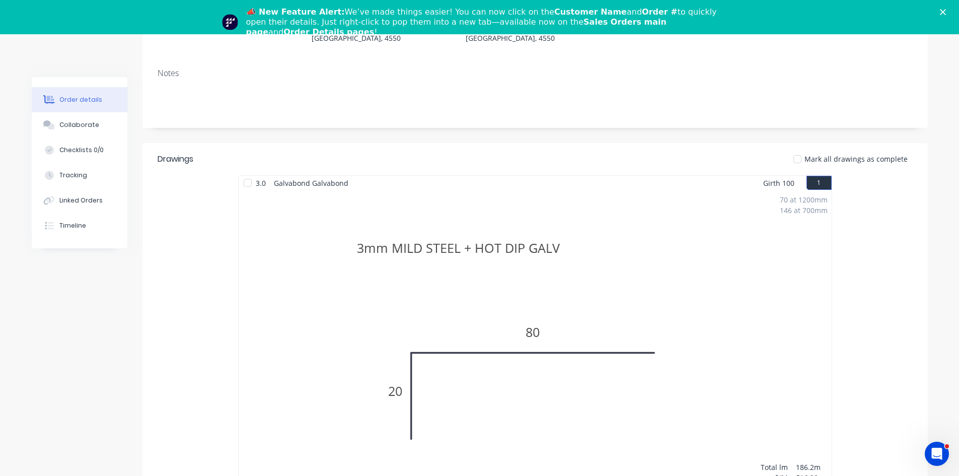
scroll to position [168, 0]
